Goal: Task Accomplishment & Management: Use online tool/utility

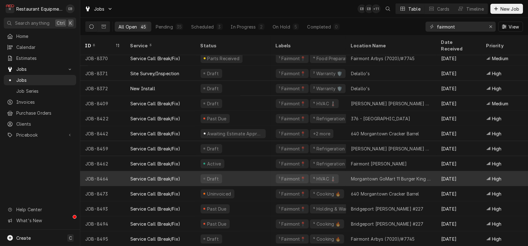
scroll to position [485, 0]
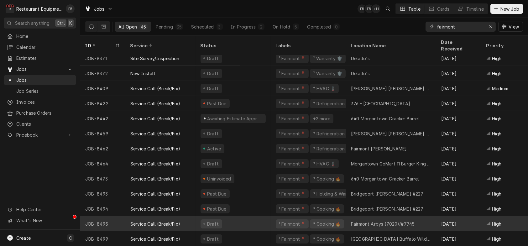
click at [270, 221] on div "Draft" at bounding box center [232, 223] width 75 height 15
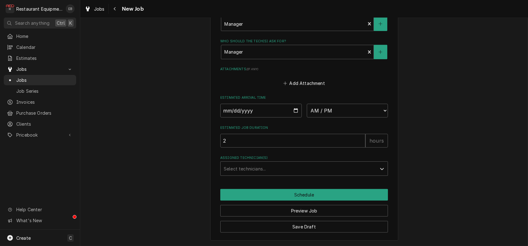
scroll to position [579, 0]
click at [294, 104] on input "Date" at bounding box center [260, 111] width 81 height 14
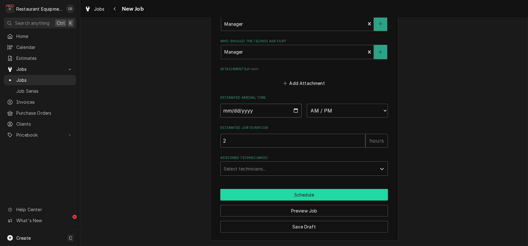
type textarea "x"
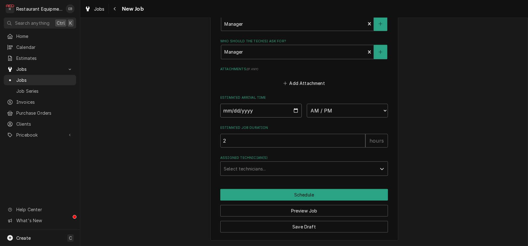
type input "2025-08-12"
type textarea "x"
click at [360, 104] on select "AM / PM 6:00 AM 6:15 AM 6:30 AM 6:45 AM 7:00 AM 7:15 AM 7:30 AM 7:45 AM 8:00 AM…" at bounding box center [346, 111] width 81 height 14
select select "15:30:00"
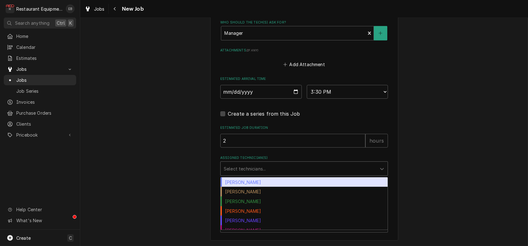
click at [261, 174] on div "Assigned Technician(s)" at bounding box center [298, 168] width 149 height 11
click at [301, 187] on div "Bryan Sanders" at bounding box center [303, 182] width 167 height 10
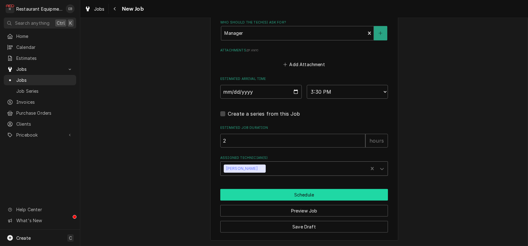
scroll to position [599, 0]
click at [330, 190] on button "Schedule" at bounding box center [303, 195] width 167 height 12
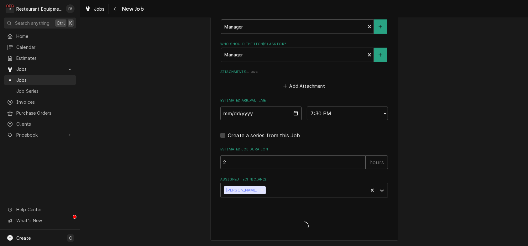
scroll to position [577, 0]
type textarea "x"
